Goal: Task Accomplishment & Management: Use online tool/utility

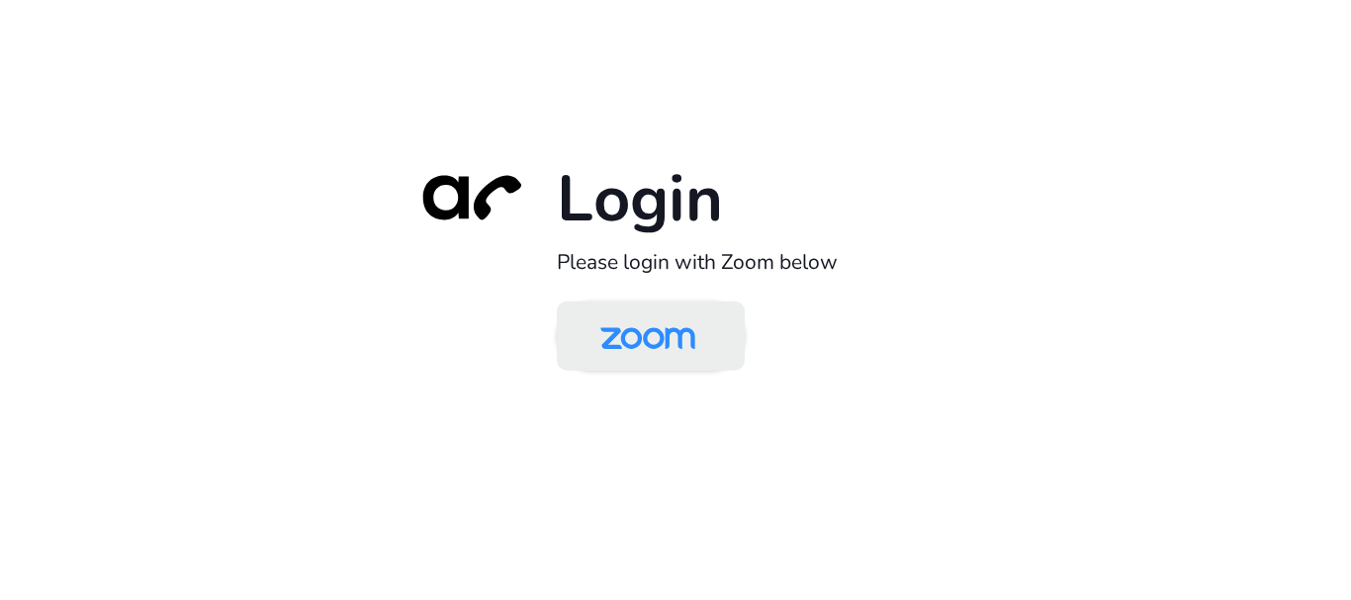
click at [630, 340] on img at bounding box center [648, 338] width 137 height 64
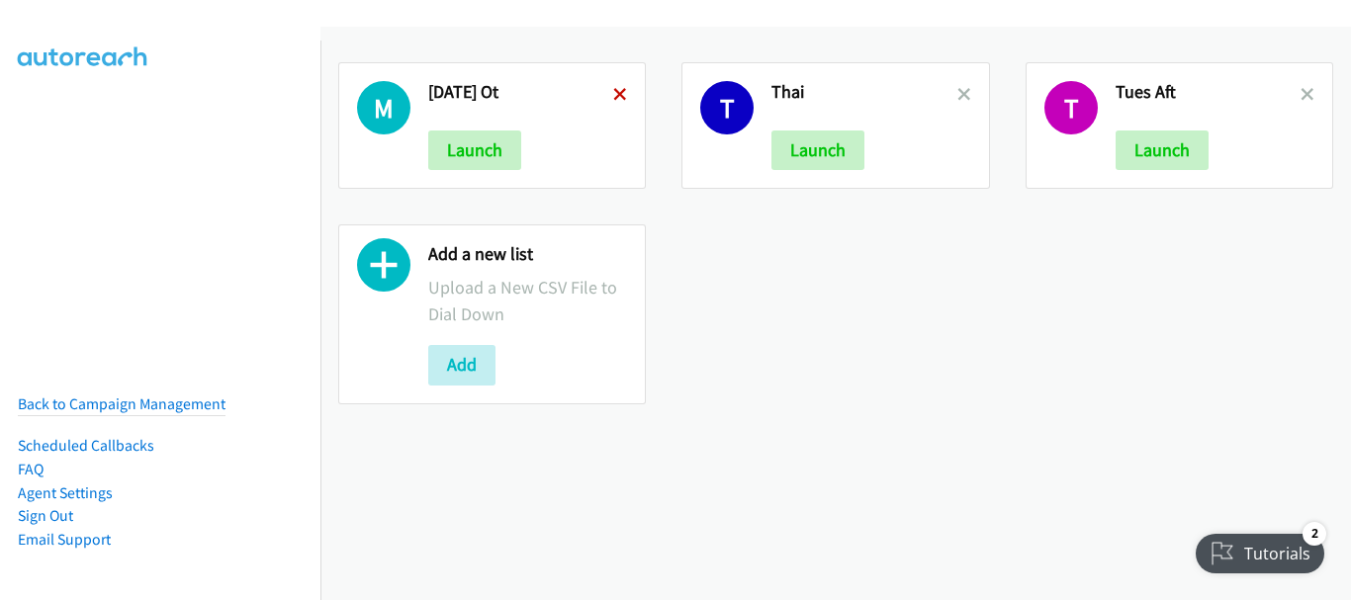
click at [614, 89] on icon at bounding box center [620, 96] width 14 height 14
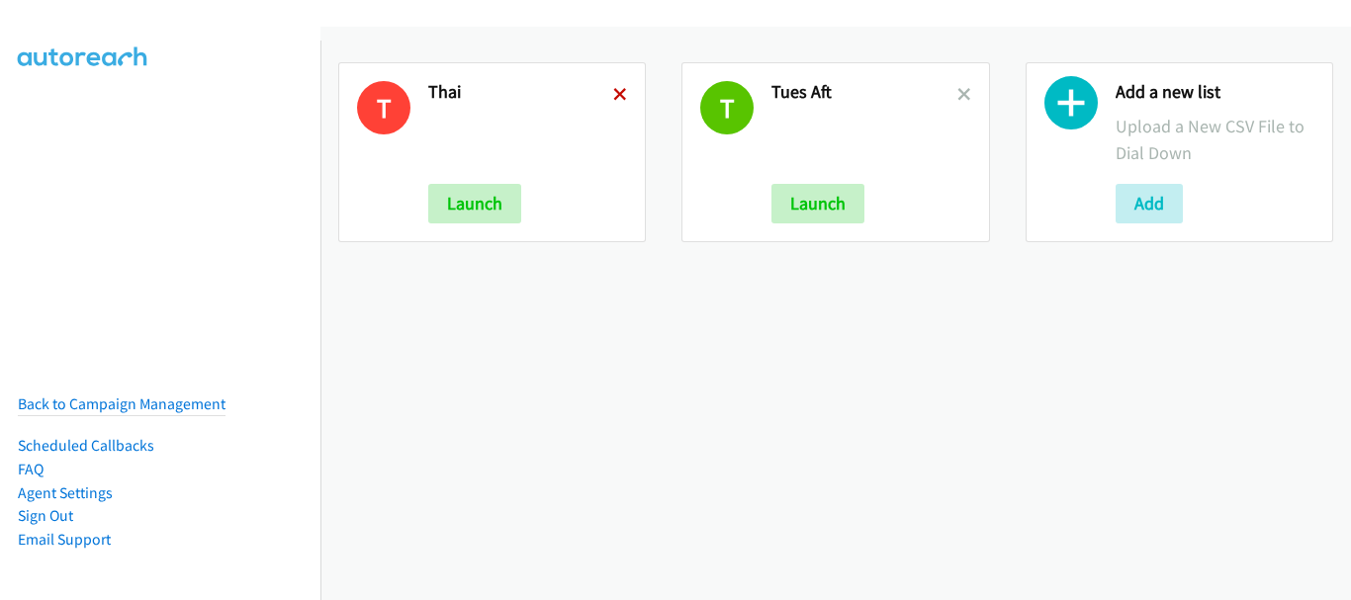
drag, startPoint x: 0, startPoint y: 0, endPoint x: 618, endPoint y: 98, distance: 625.9
click at [618, 98] on icon at bounding box center [620, 96] width 14 height 14
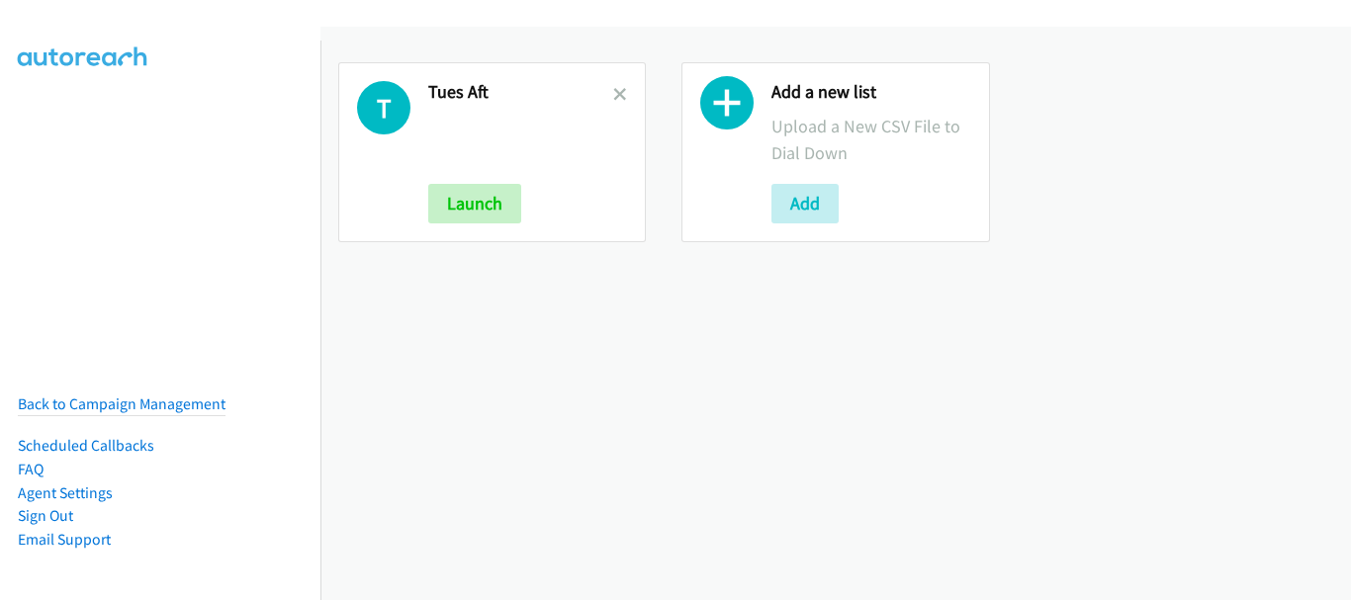
click at [618, 98] on icon at bounding box center [620, 96] width 14 height 14
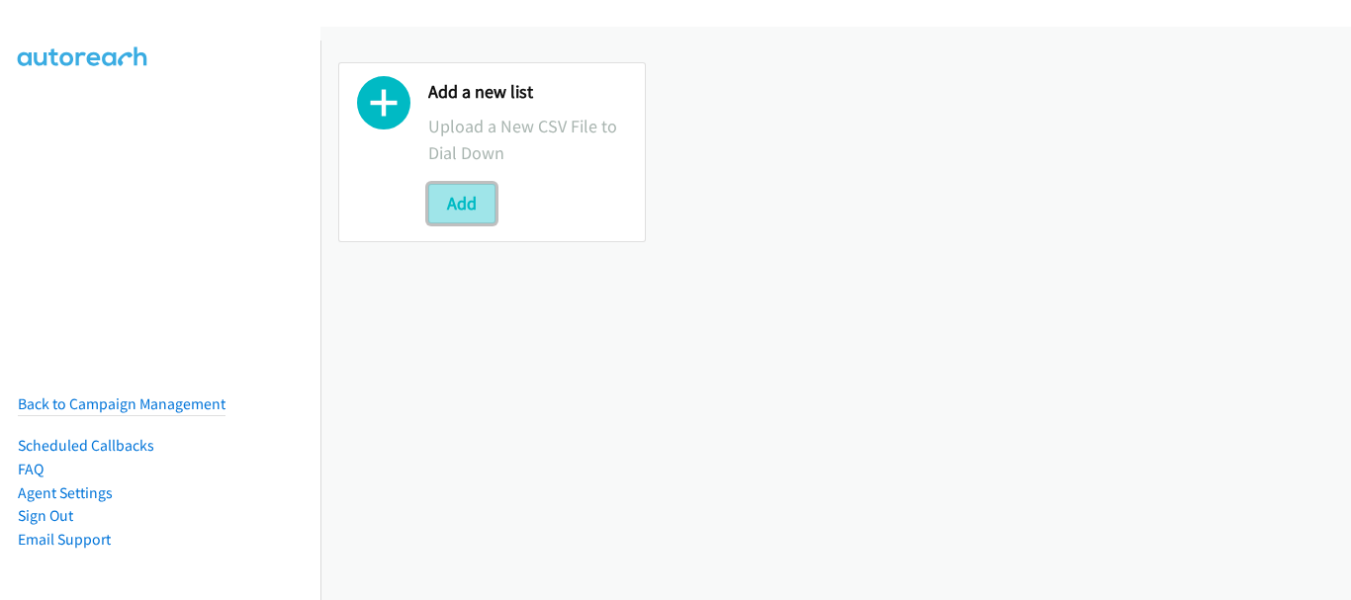
click at [475, 199] on button "Add" at bounding box center [461, 204] width 67 height 40
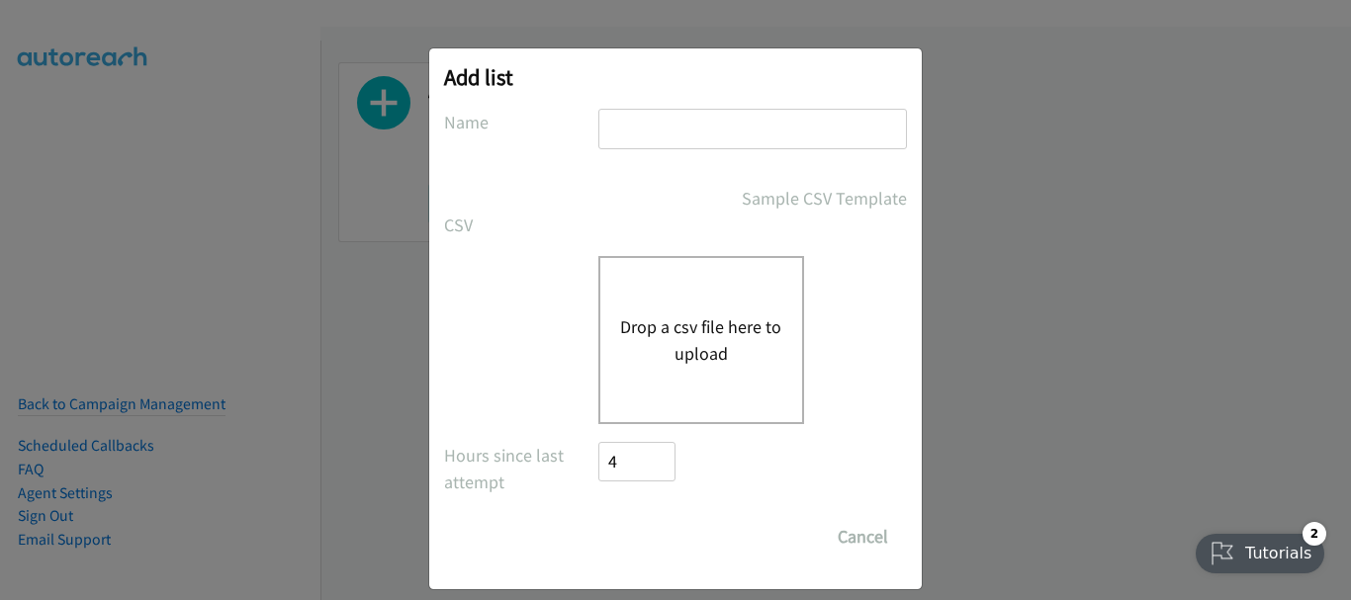
click at [670, 135] on input "text" at bounding box center [752, 129] width 309 height 41
type input "Wed morn"
click at [678, 324] on button "Drop a csv file here to upload" at bounding box center [701, 340] width 162 height 53
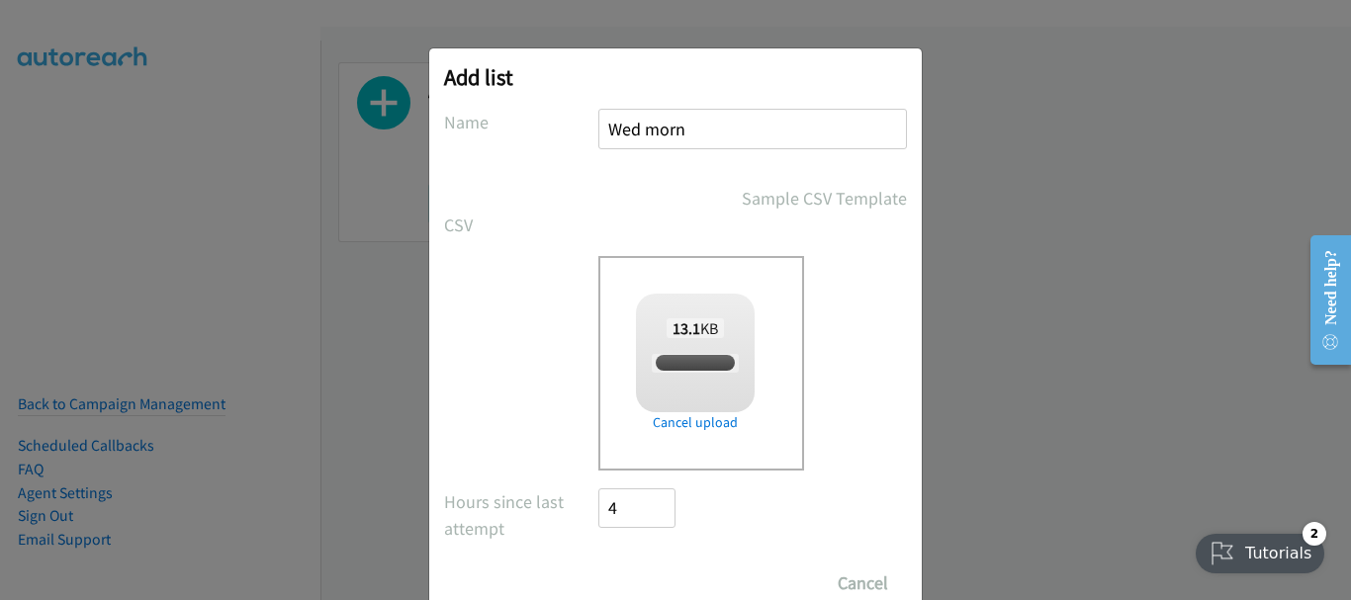
checkbox input "true"
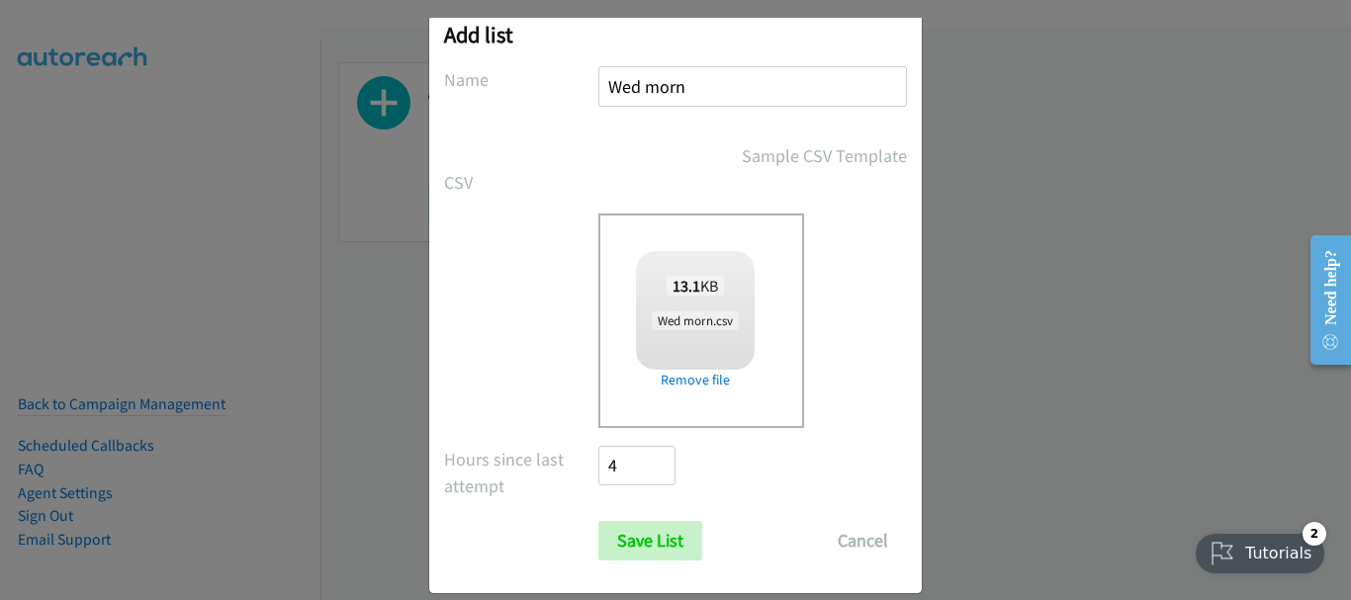
scroll to position [66, 0]
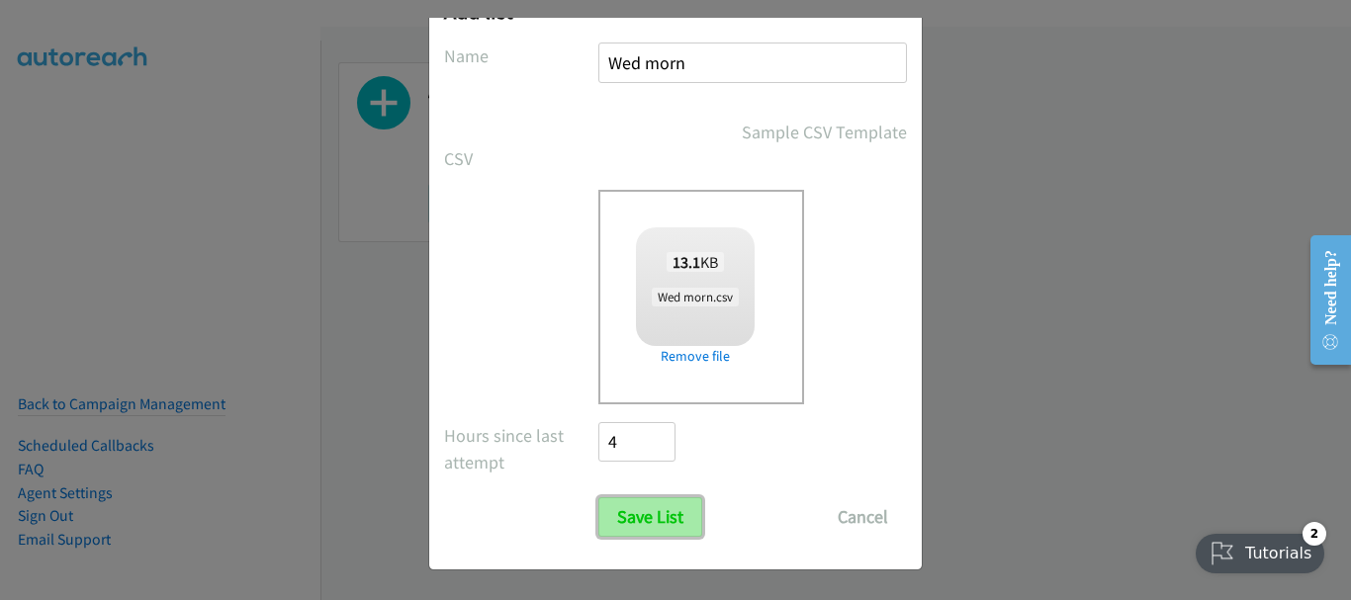
click at [625, 524] on input "Save List" at bounding box center [650, 518] width 104 height 40
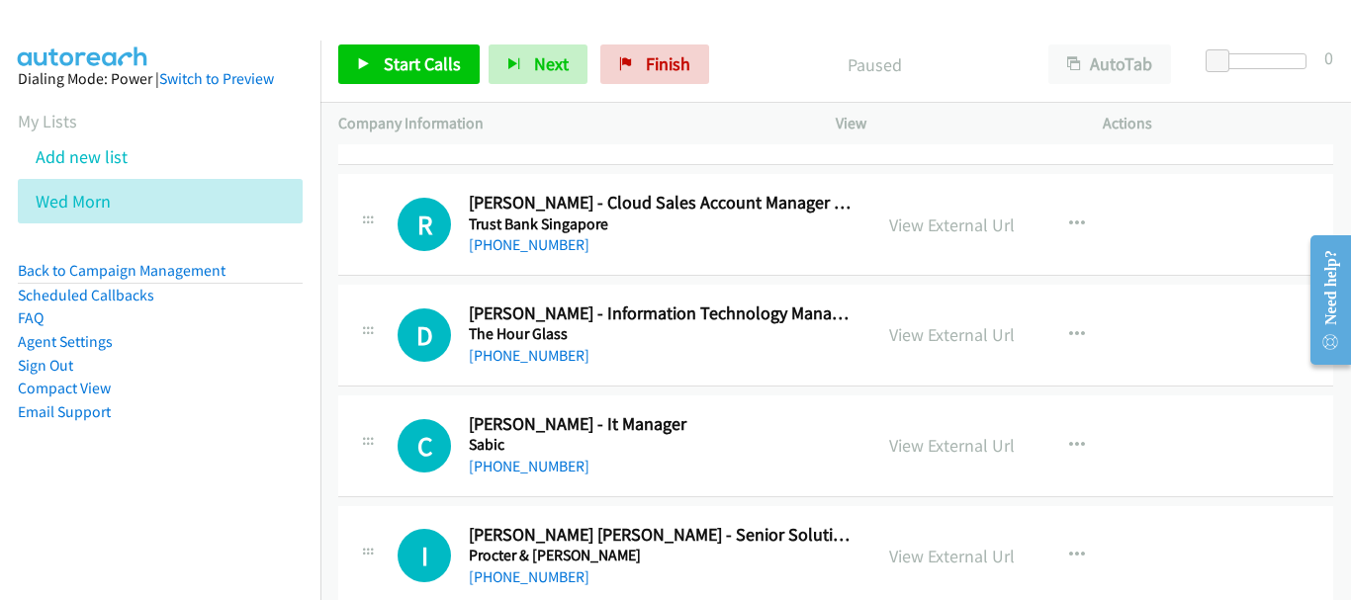
scroll to position [198, 0]
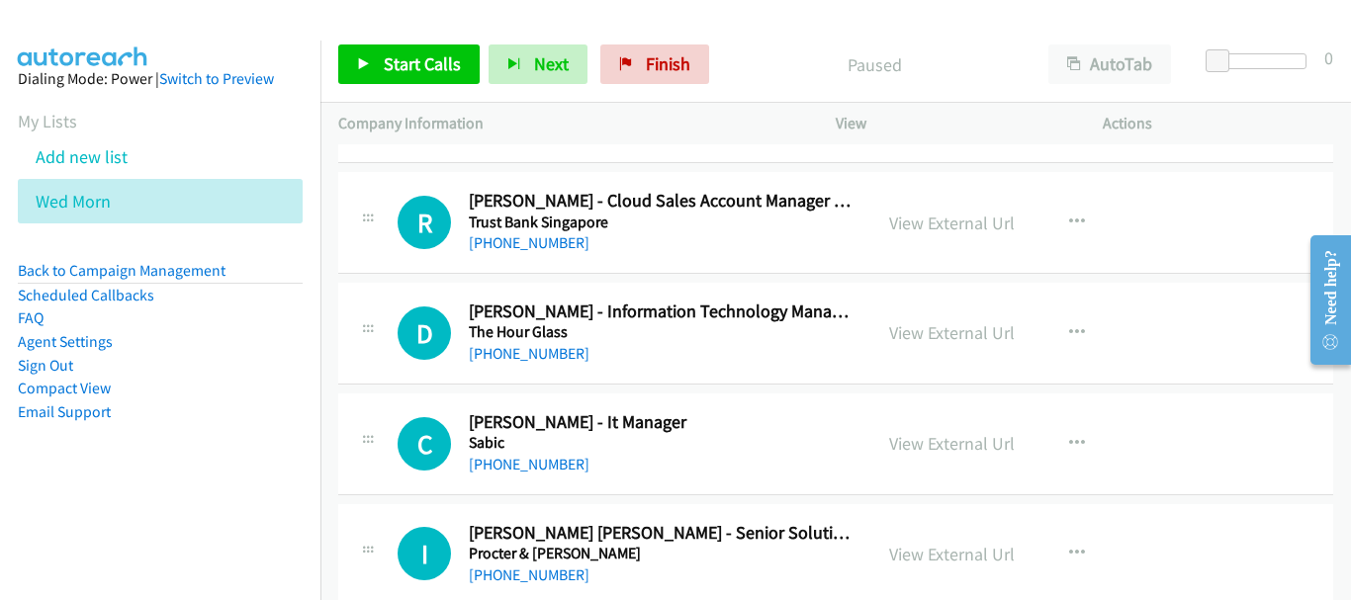
click at [535, 342] on div "[PHONE_NUMBER]" at bounding box center [661, 354] width 385 height 24
click at [535, 354] on link "[PHONE_NUMBER]" at bounding box center [529, 353] width 121 height 19
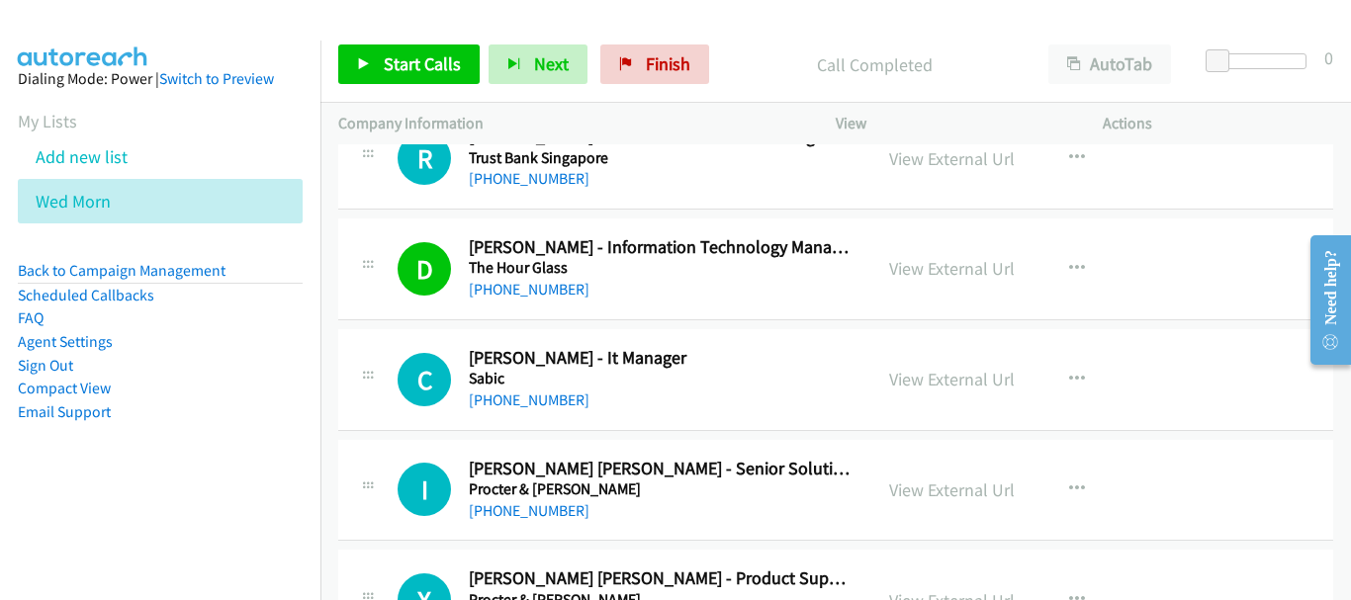
scroll to position [297, 0]
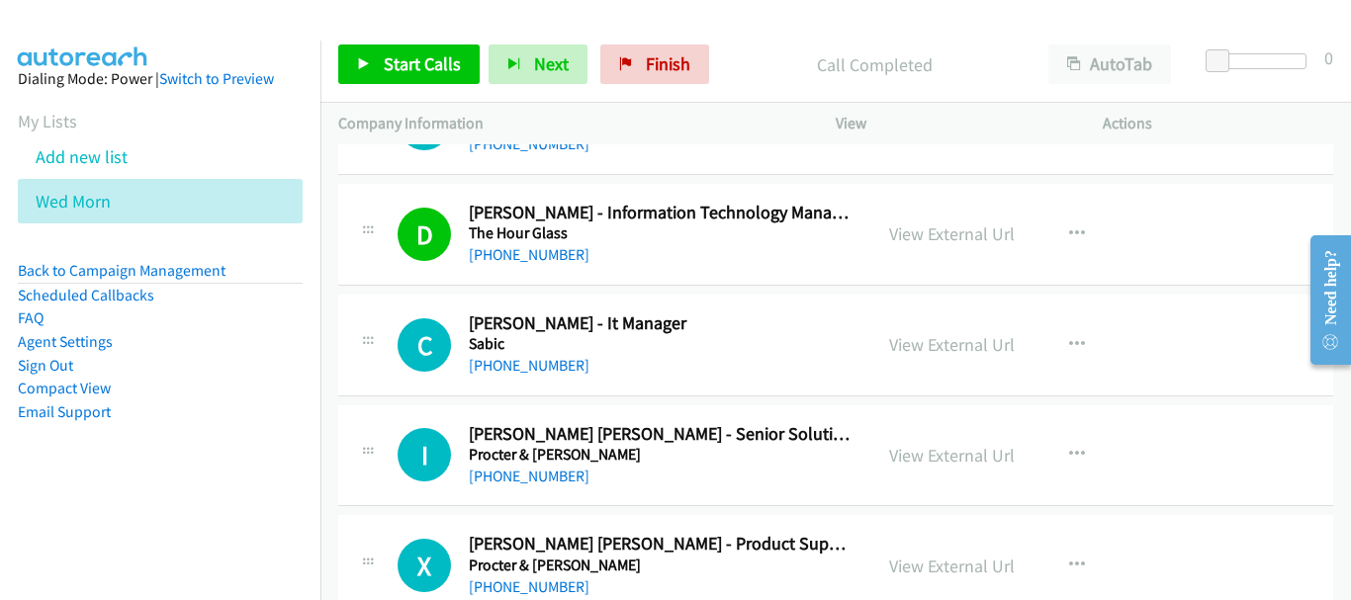
click at [537, 354] on div "[PHONE_NUMBER]" at bounding box center [661, 366] width 385 height 24
click at [536, 361] on link "[PHONE_NUMBER]" at bounding box center [529, 365] width 121 height 19
click at [530, 474] on link "[PHONE_NUMBER]" at bounding box center [529, 476] width 121 height 19
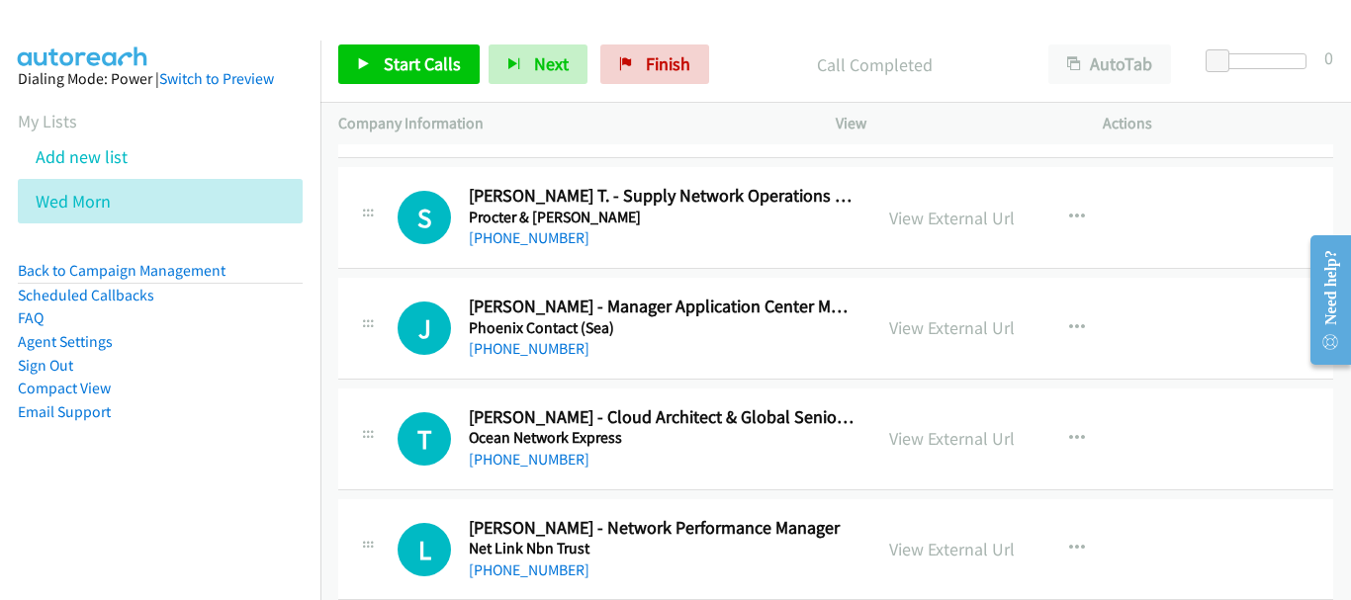
scroll to position [791, 0]
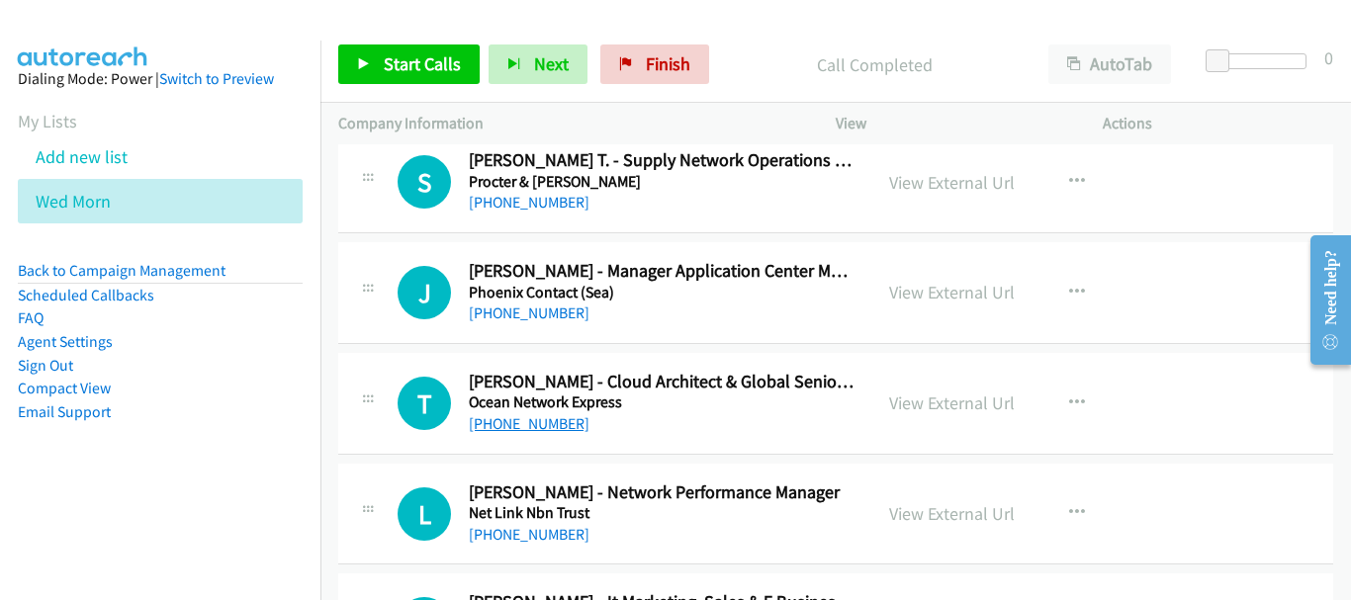
click at [520, 432] on link "[PHONE_NUMBER]" at bounding box center [529, 423] width 121 height 19
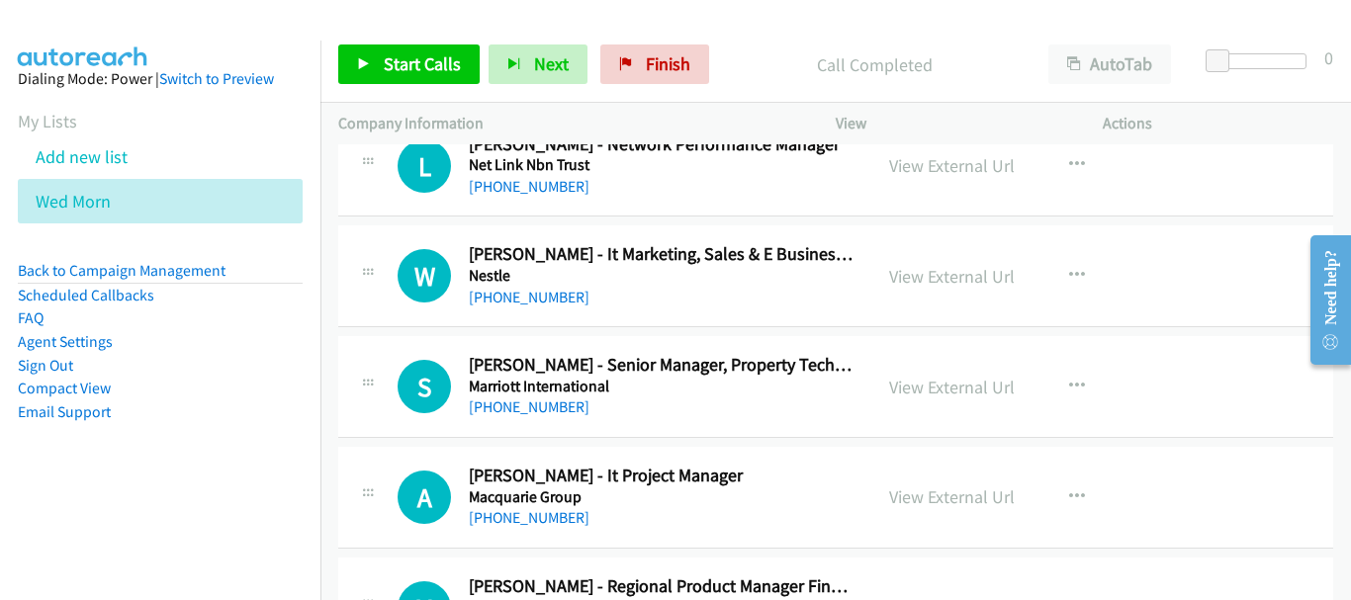
scroll to position [1187, 0]
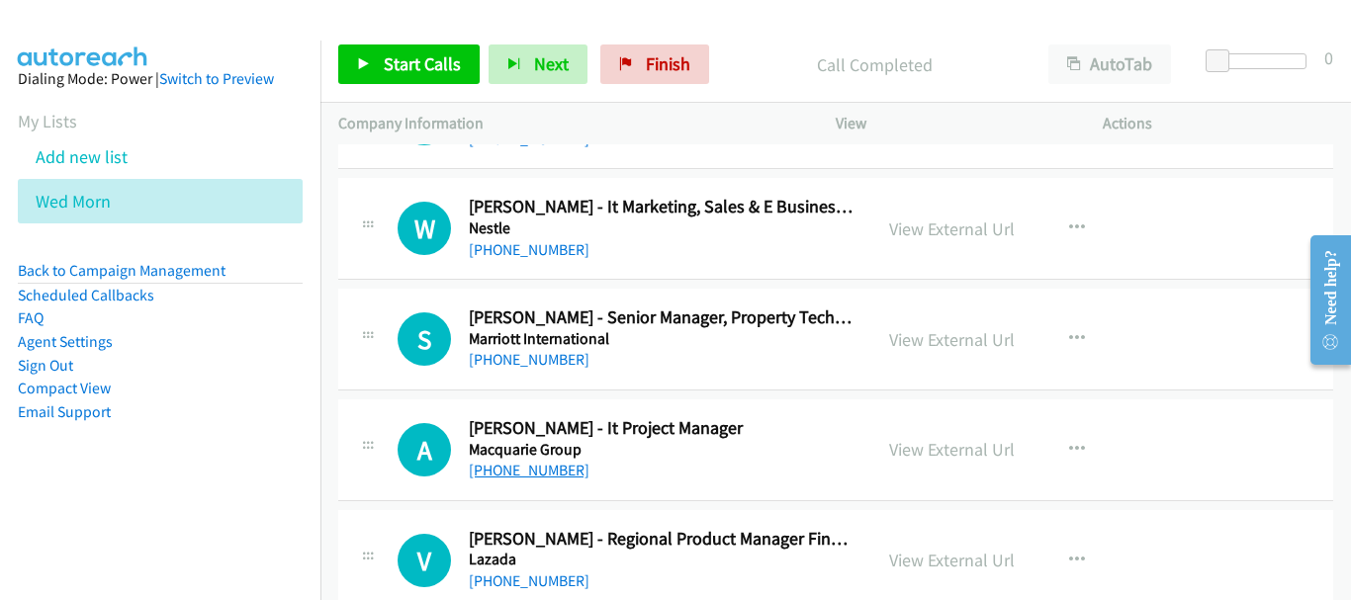
click at [540, 475] on link "[PHONE_NUMBER]" at bounding box center [529, 470] width 121 height 19
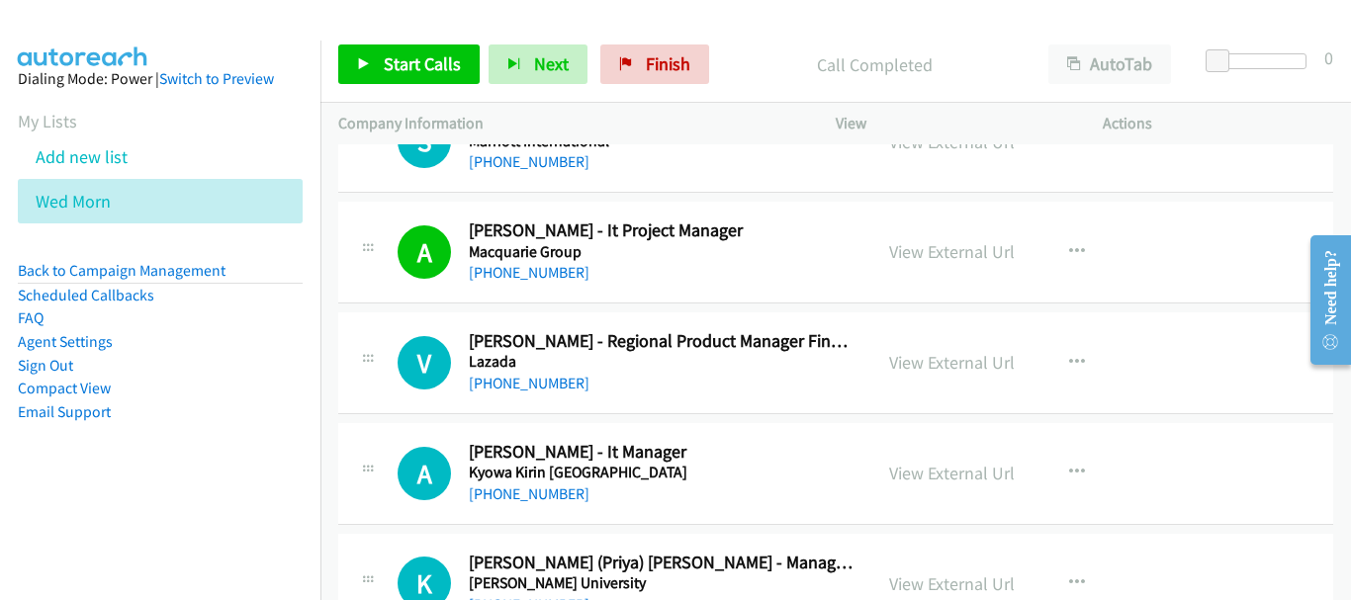
scroll to position [1484, 0]
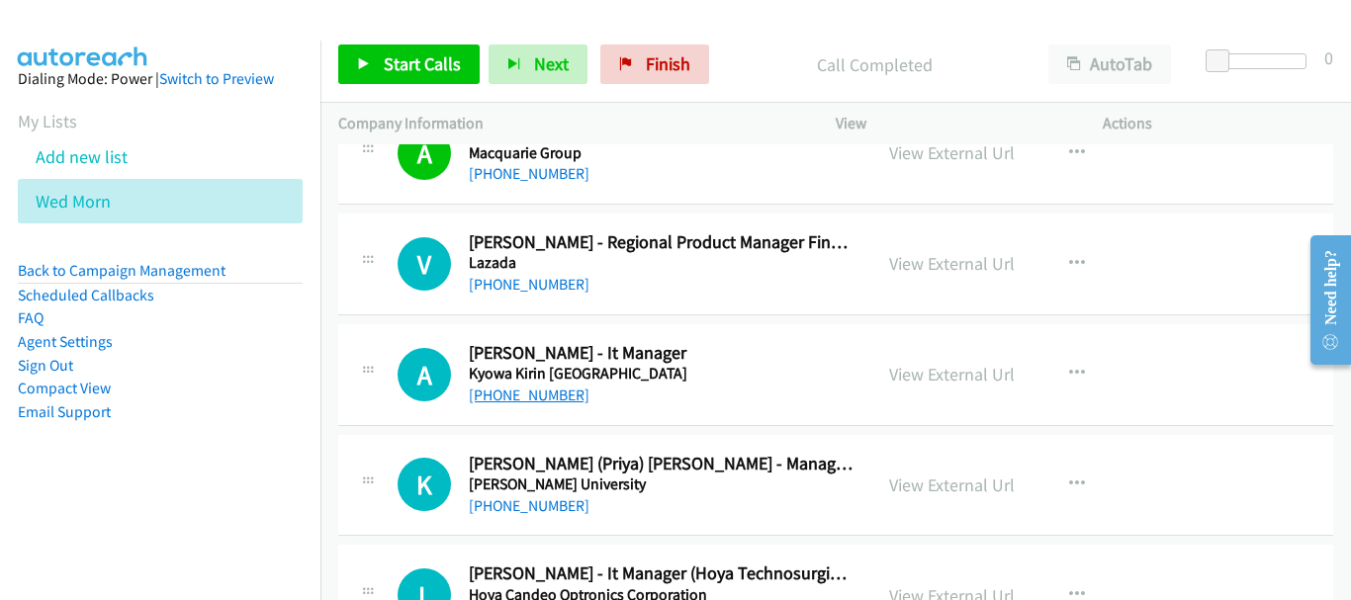
click at [521, 393] on link "[PHONE_NUMBER]" at bounding box center [529, 395] width 121 height 19
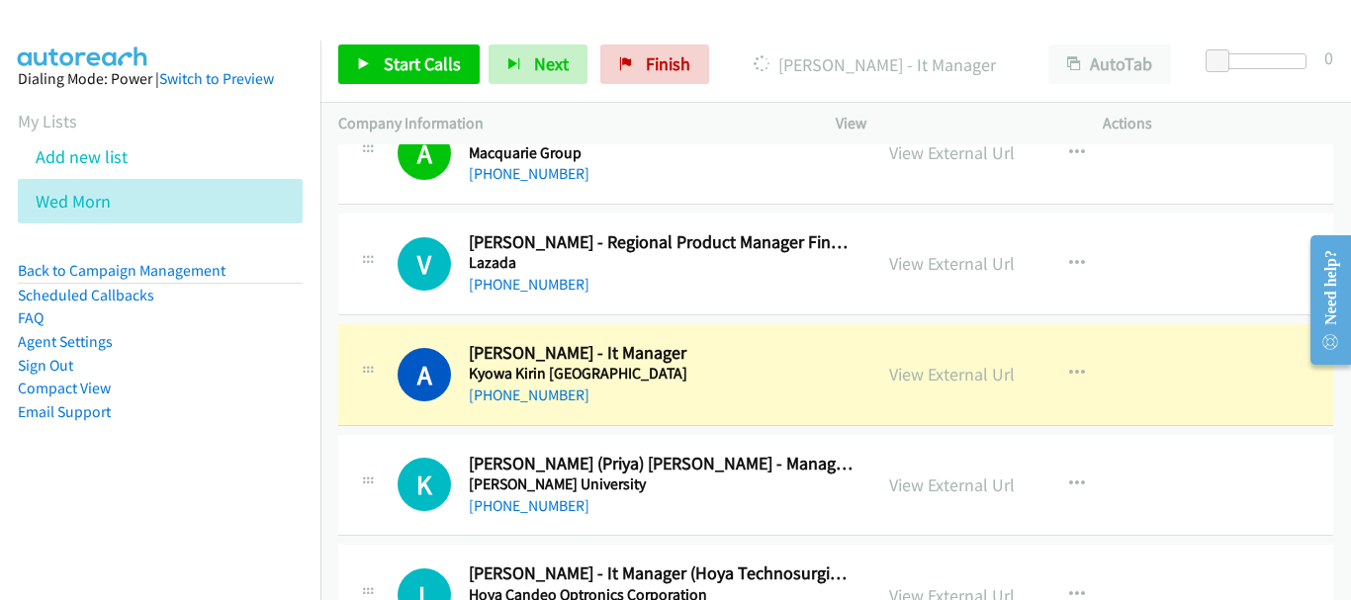
scroll to position [1583, 0]
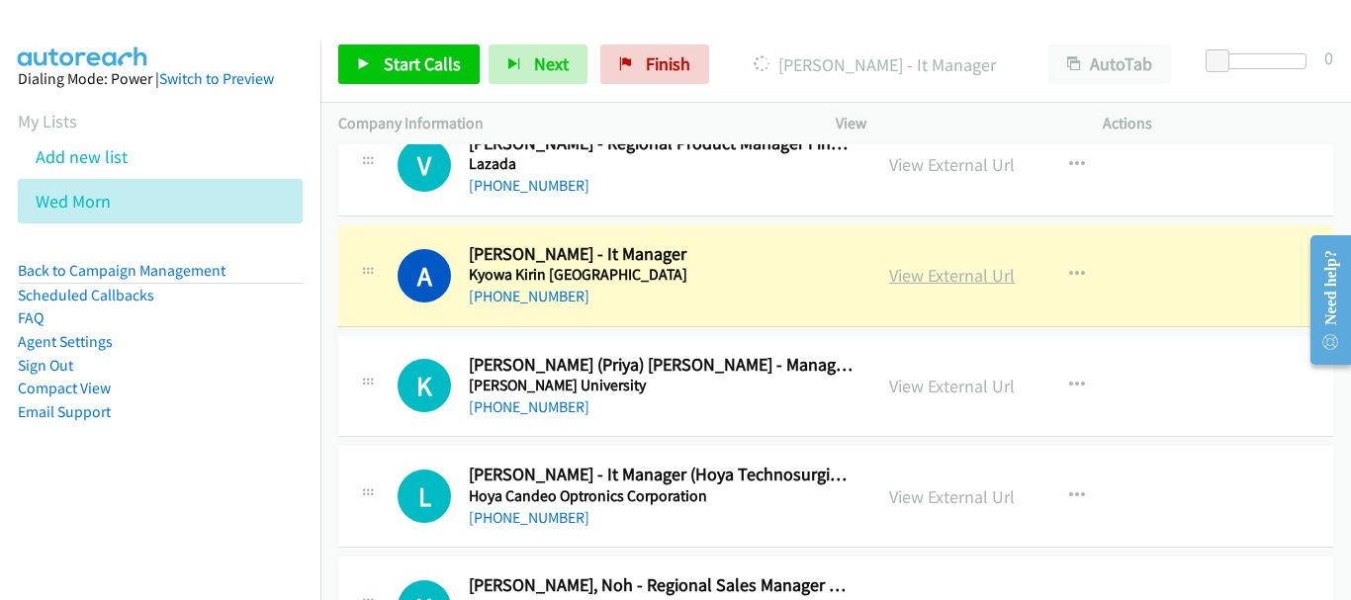
click at [973, 271] on link "View External Url" at bounding box center [952, 275] width 126 height 23
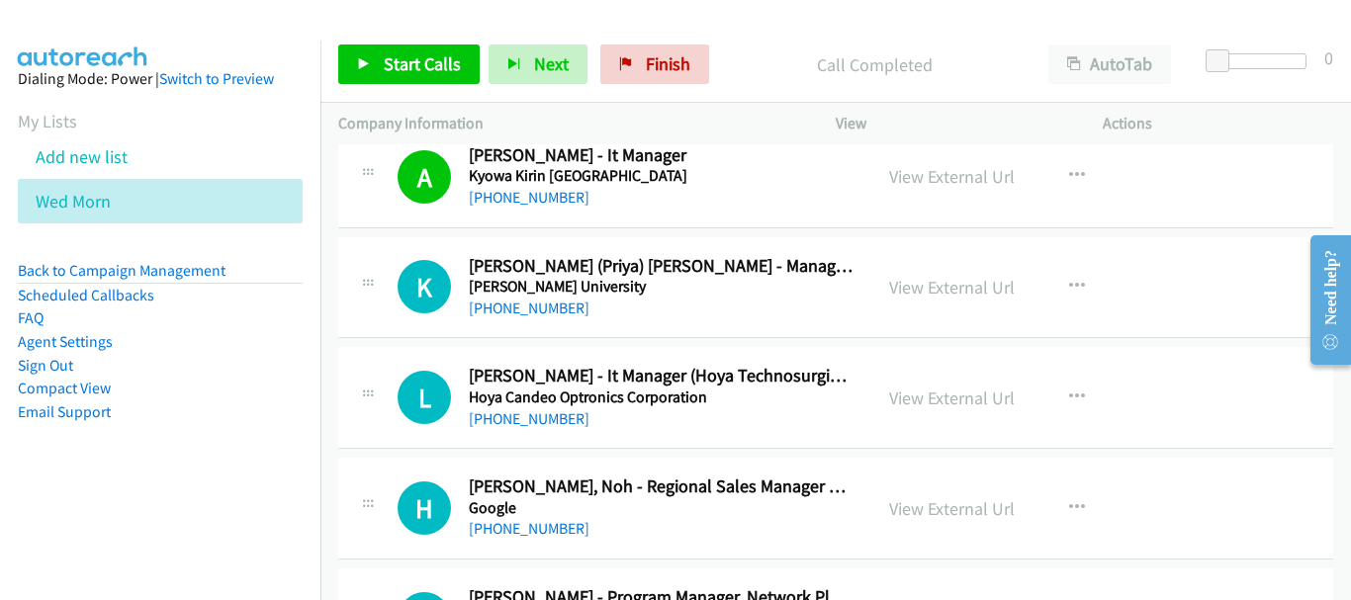
scroll to position [1781, 0]
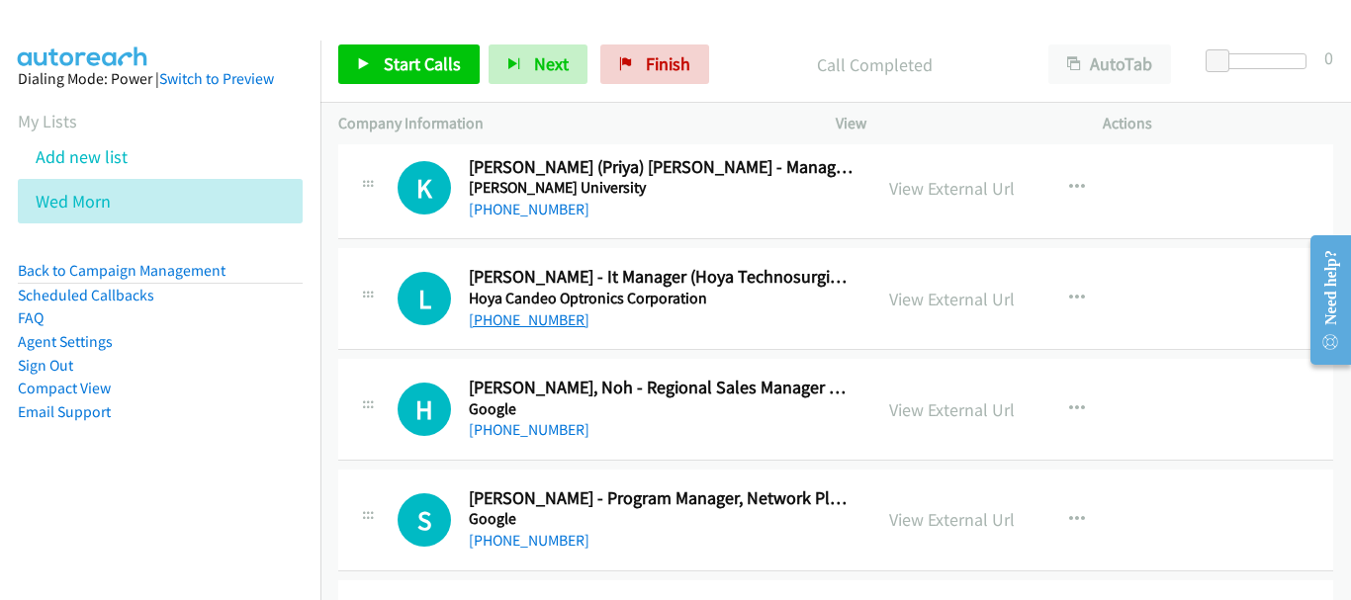
click at [559, 325] on link "[PHONE_NUMBER]" at bounding box center [529, 320] width 121 height 19
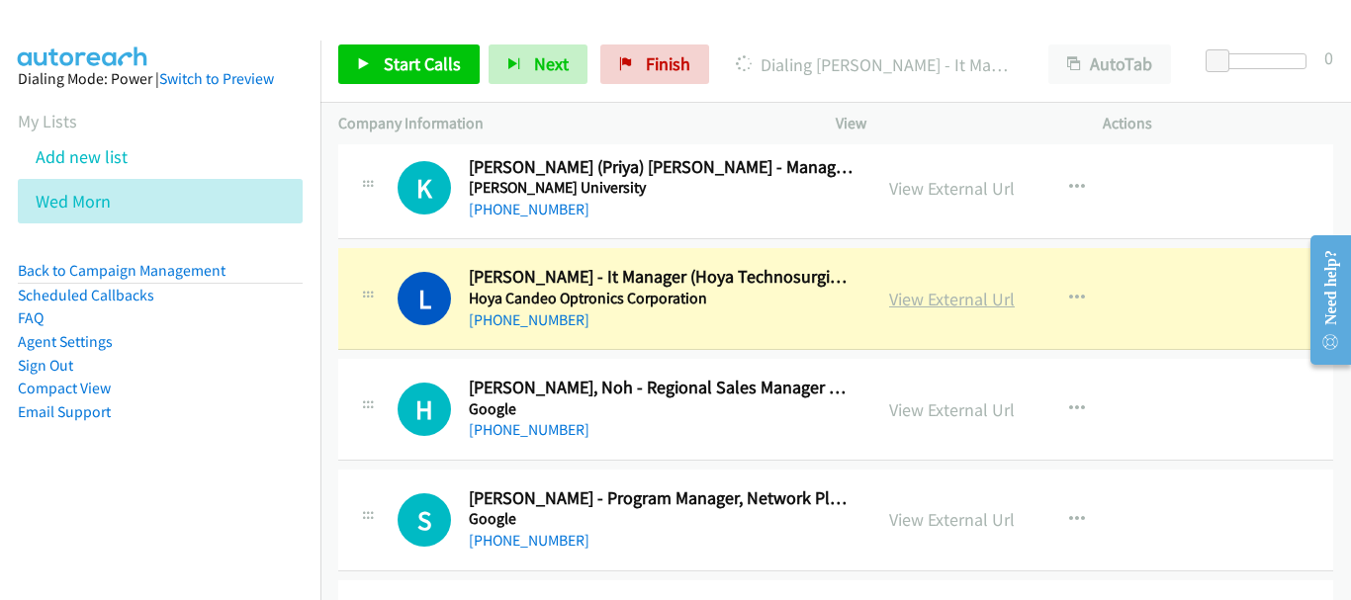
click at [921, 290] on link "View External Url" at bounding box center [952, 299] width 126 height 23
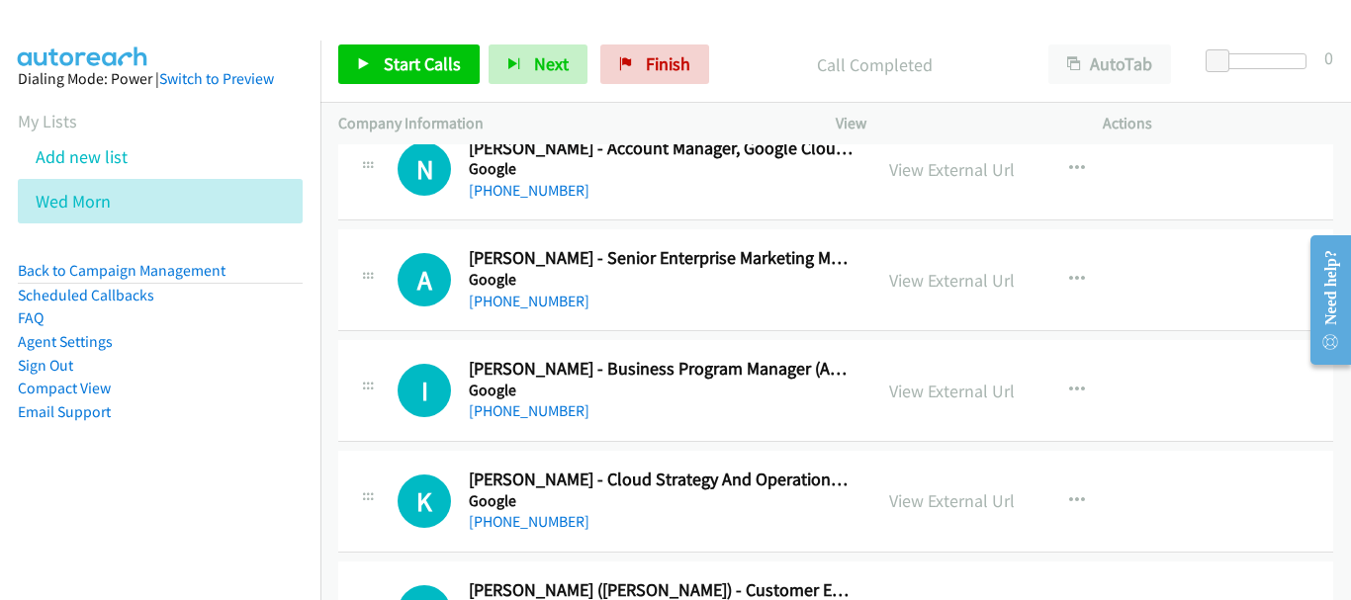
scroll to position [4254, 0]
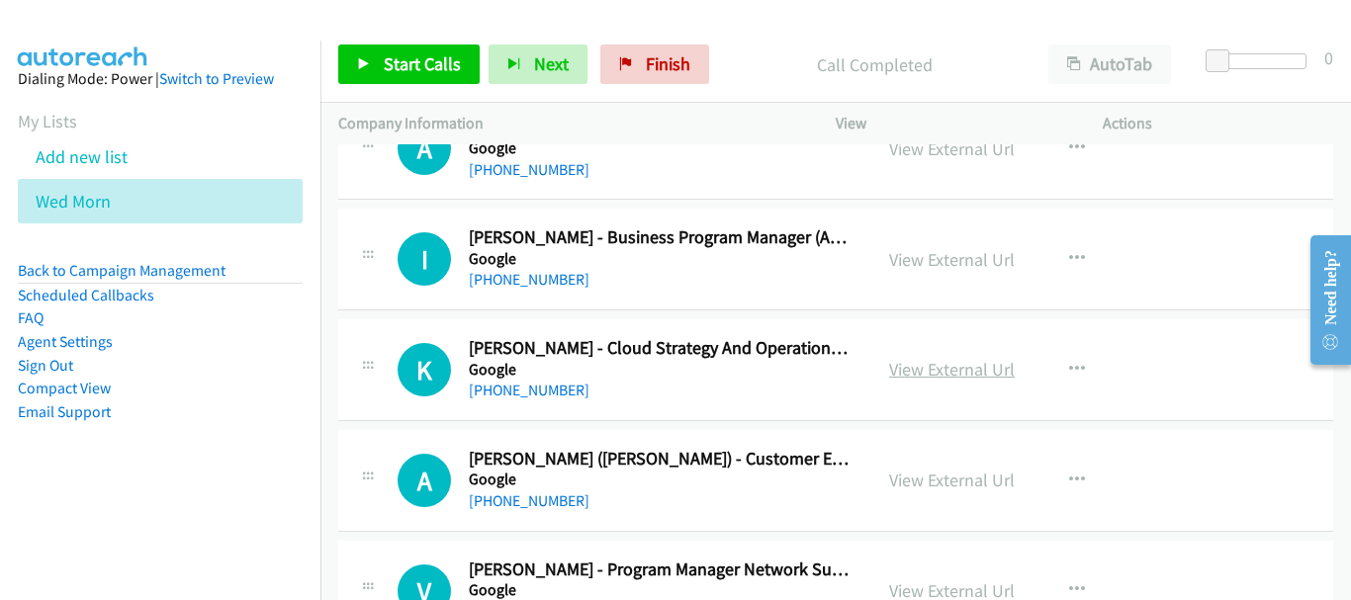
click at [943, 364] on link "View External Url" at bounding box center [952, 369] width 126 height 23
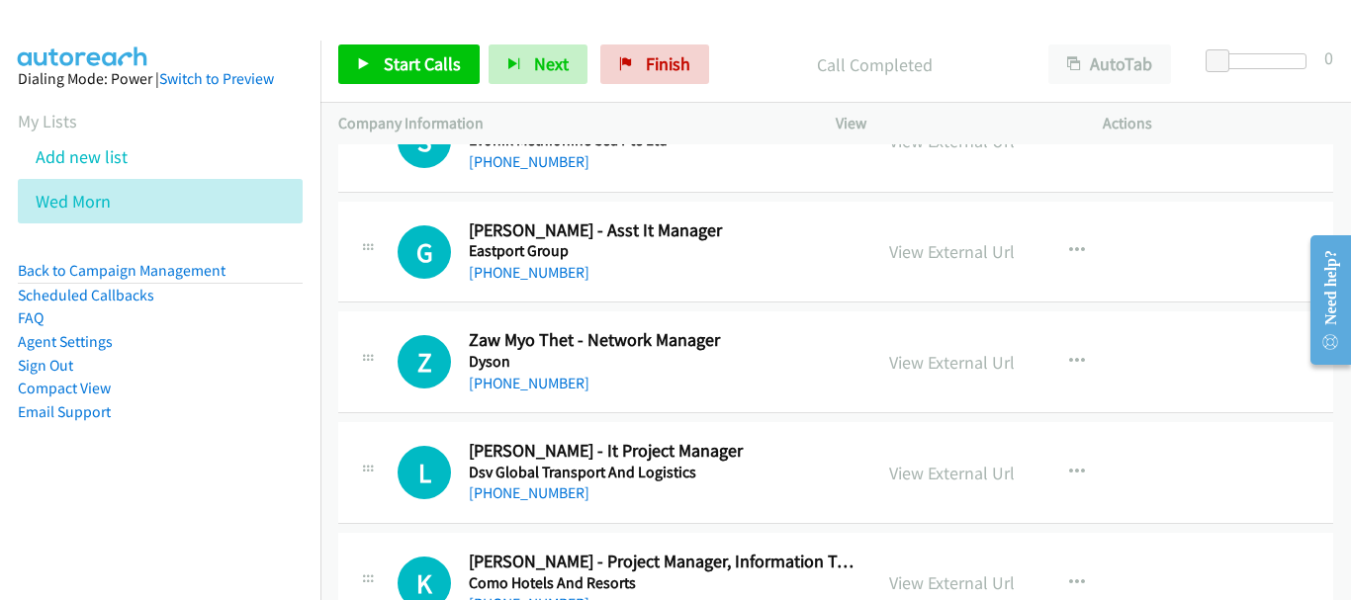
scroll to position [7422, 0]
